Goal: Task Accomplishment & Management: Manage account settings

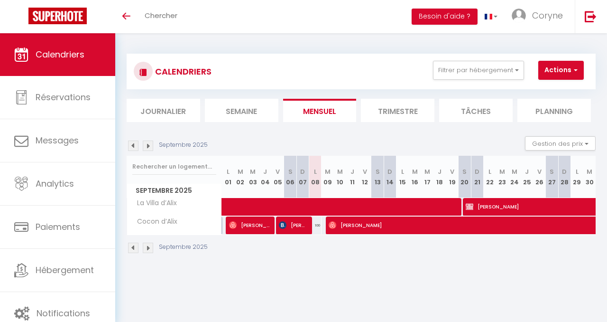
click at [491, 178] on th "L 22" at bounding box center [490, 177] width 12 height 42
click at [483, 153] on div "Septembre 2025 Gestion des prix Nb Nuits minimum Règles Disponibilité" at bounding box center [361, 145] width 469 height 19
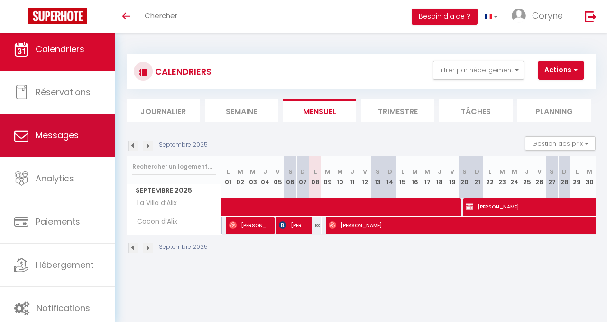
click at [52, 137] on span "Messages" at bounding box center [57, 135] width 43 height 12
select select "message"
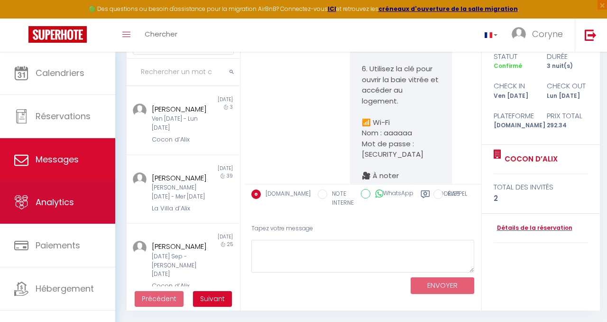
scroll to position [11, 0]
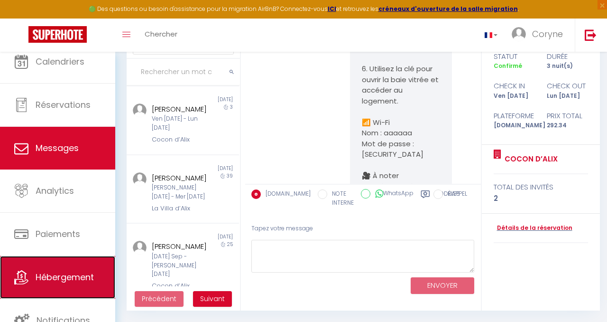
click at [60, 275] on span "Hébergement" at bounding box center [65, 277] width 58 height 12
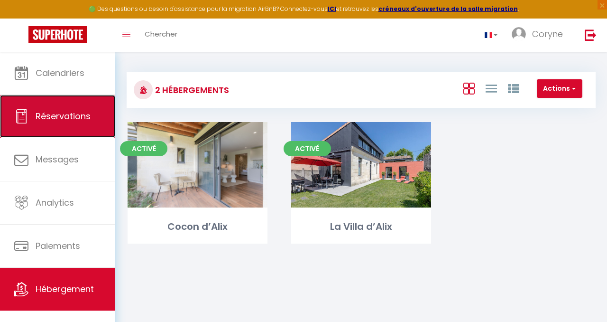
click at [69, 116] on span "Réservations" at bounding box center [63, 116] width 55 height 12
select select "not_cancelled"
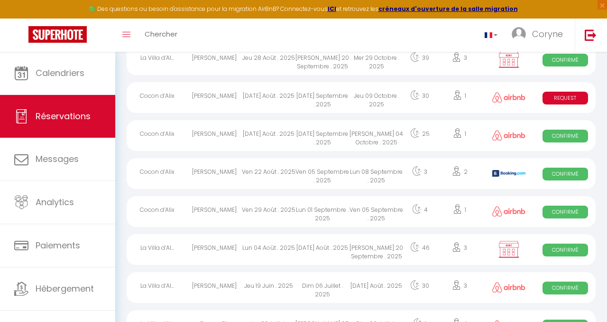
scroll to position [227, 0]
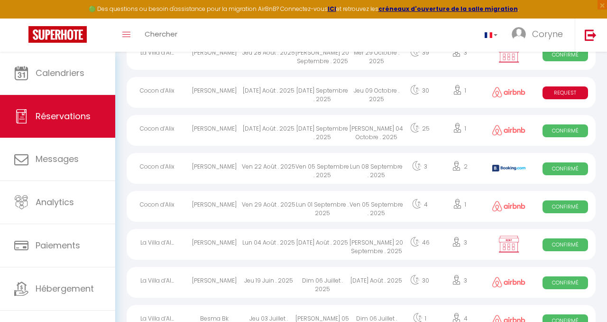
click at [564, 209] on span "Confirmé" at bounding box center [566, 206] width 46 height 13
select select "OK"
select select "0"
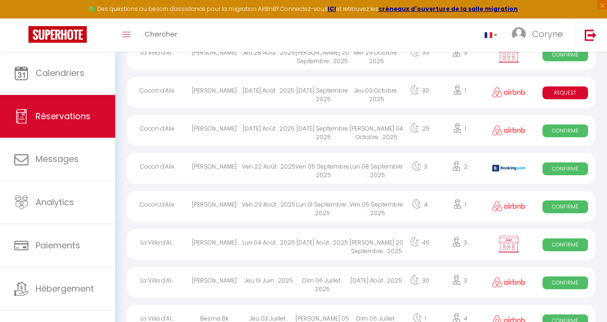
select select "1"
select select
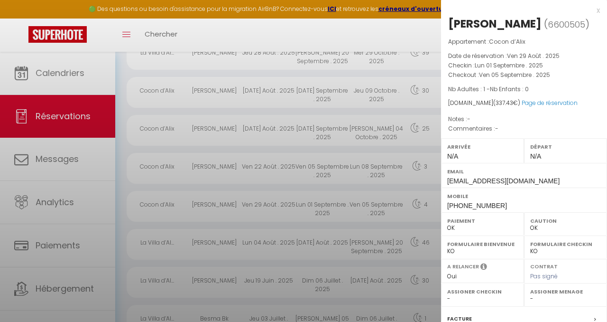
select select "44615"
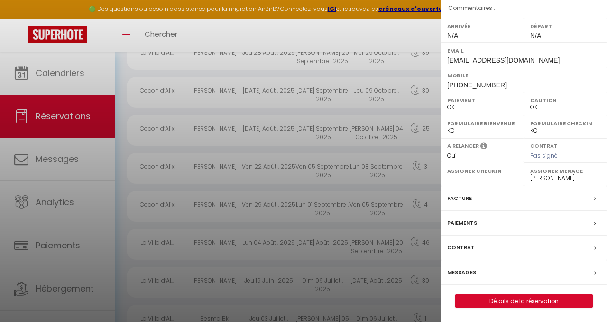
scroll to position [120, 0]
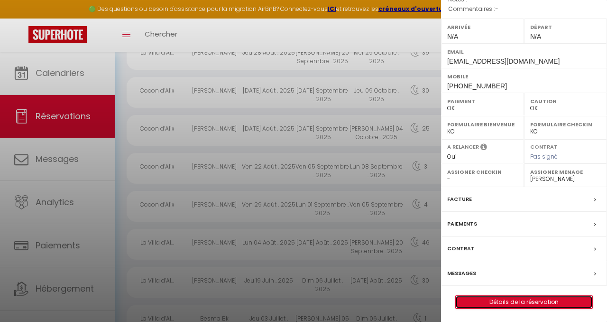
click at [527, 306] on link "Détails de la réservation" at bounding box center [524, 302] width 137 height 12
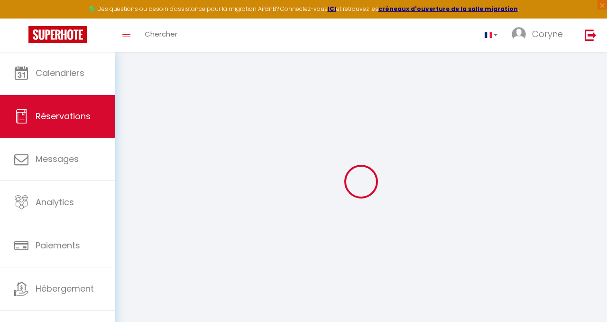
select select
checkbox input "false"
select select
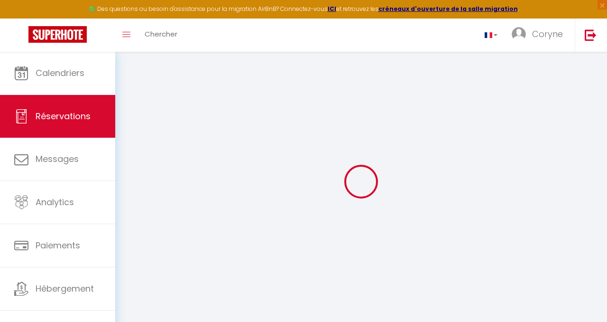
select select
checkbox input "false"
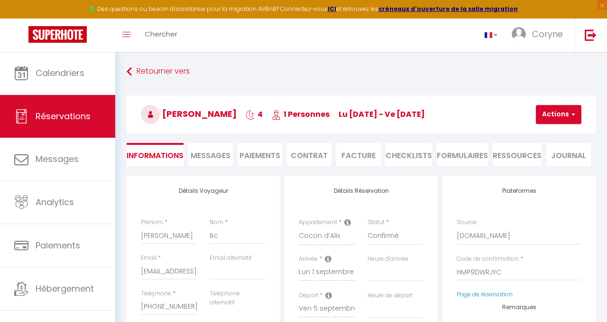
select select
checkbox input "false"
select select
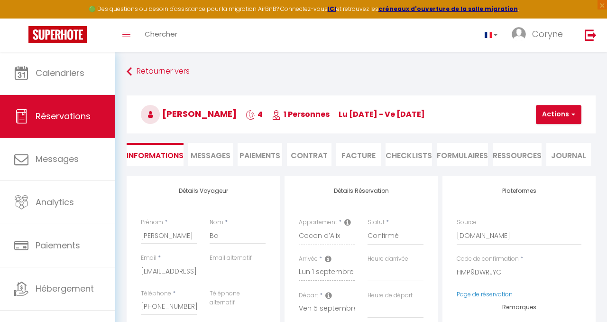
type input "63"
type input "18.43"
select select
checkbox input "false"
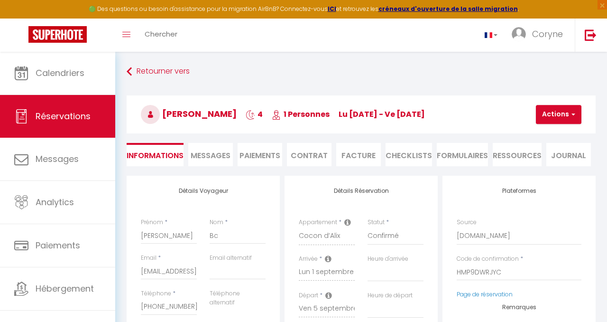
select select
checkbox input "false"
select select
click at [205, 153] on span "Messages" at bounding box center [211, 155] width 40 height 11
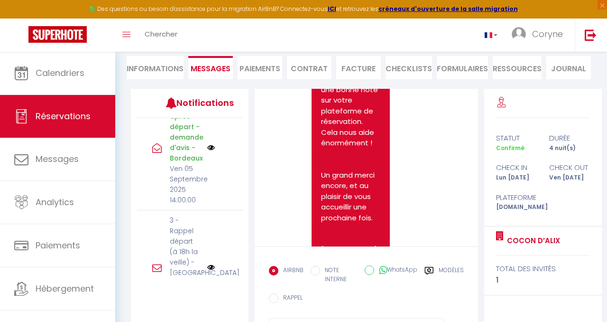
scroll to position [3067, 0]
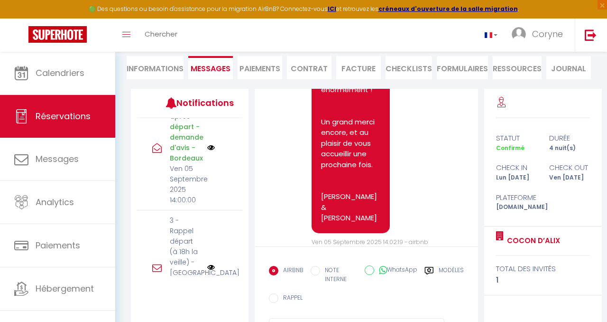
click at [152, 65] on li "Informations" at bounding box center [155, 67] width 57 height 23
select select
